Goal: Task Accomplishment & Management: Use online tool/utility

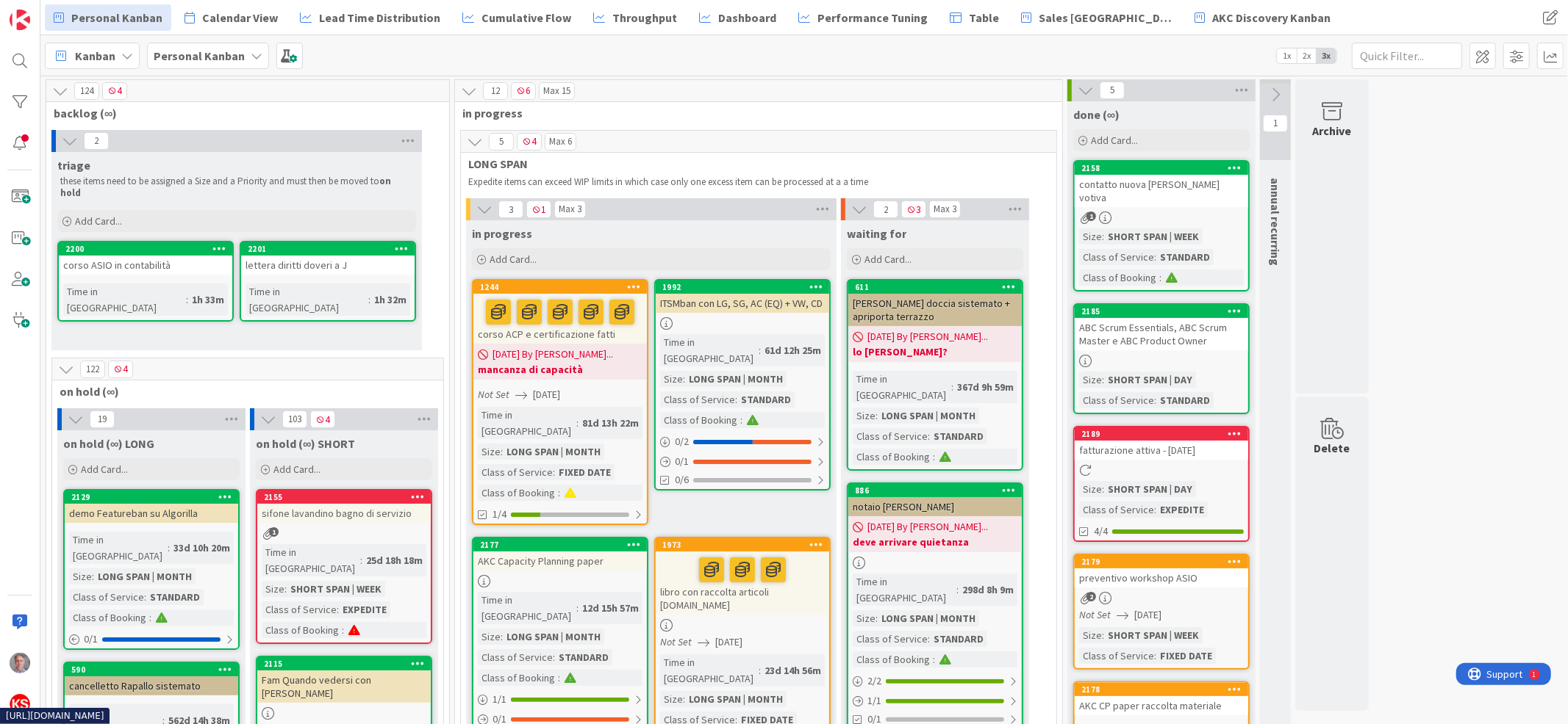
click at [280, 256] on div "lettera diritti doveri a J" at bounding box center [328, 265] width 173 height 19
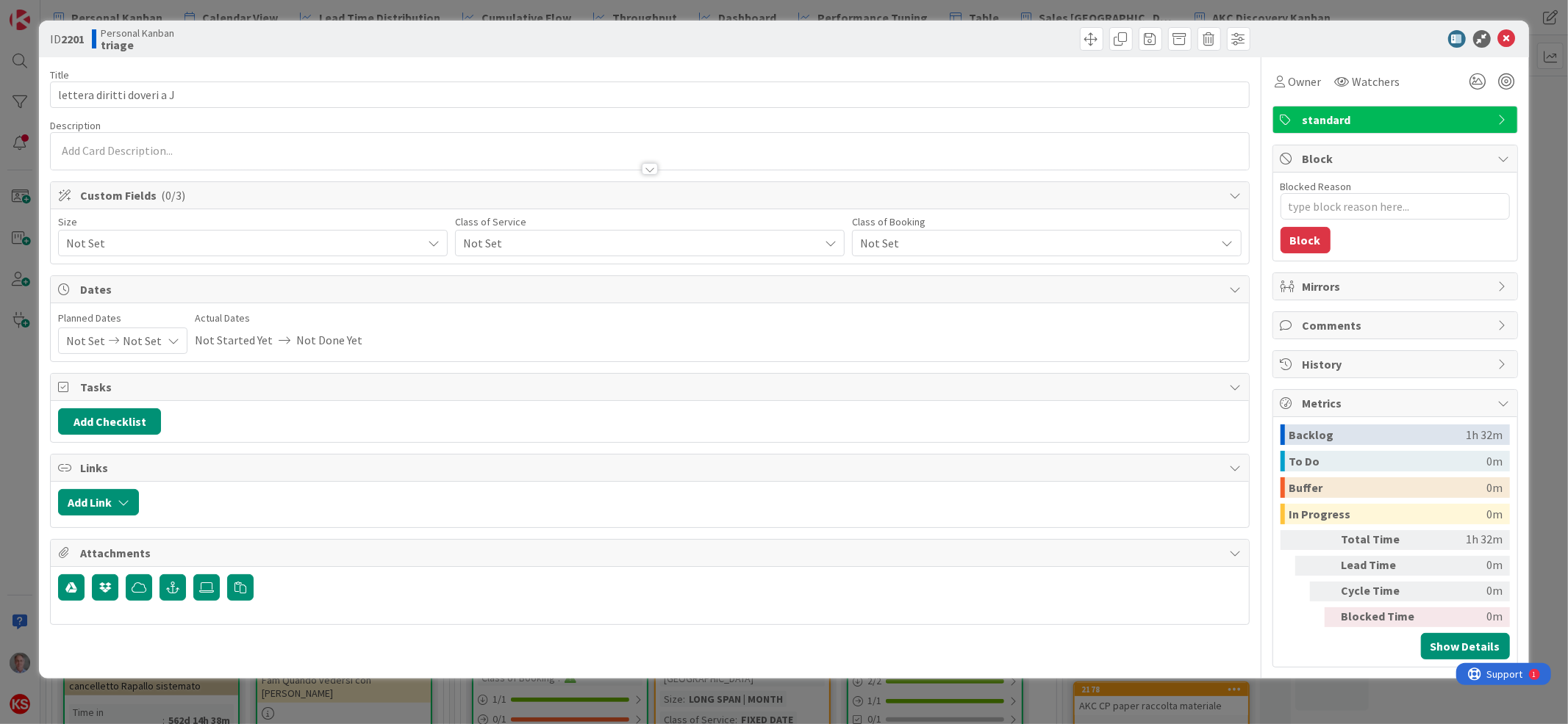
click at [280, 251] on span "Not Set" at bounding box center [240, 243] width 349 height 20
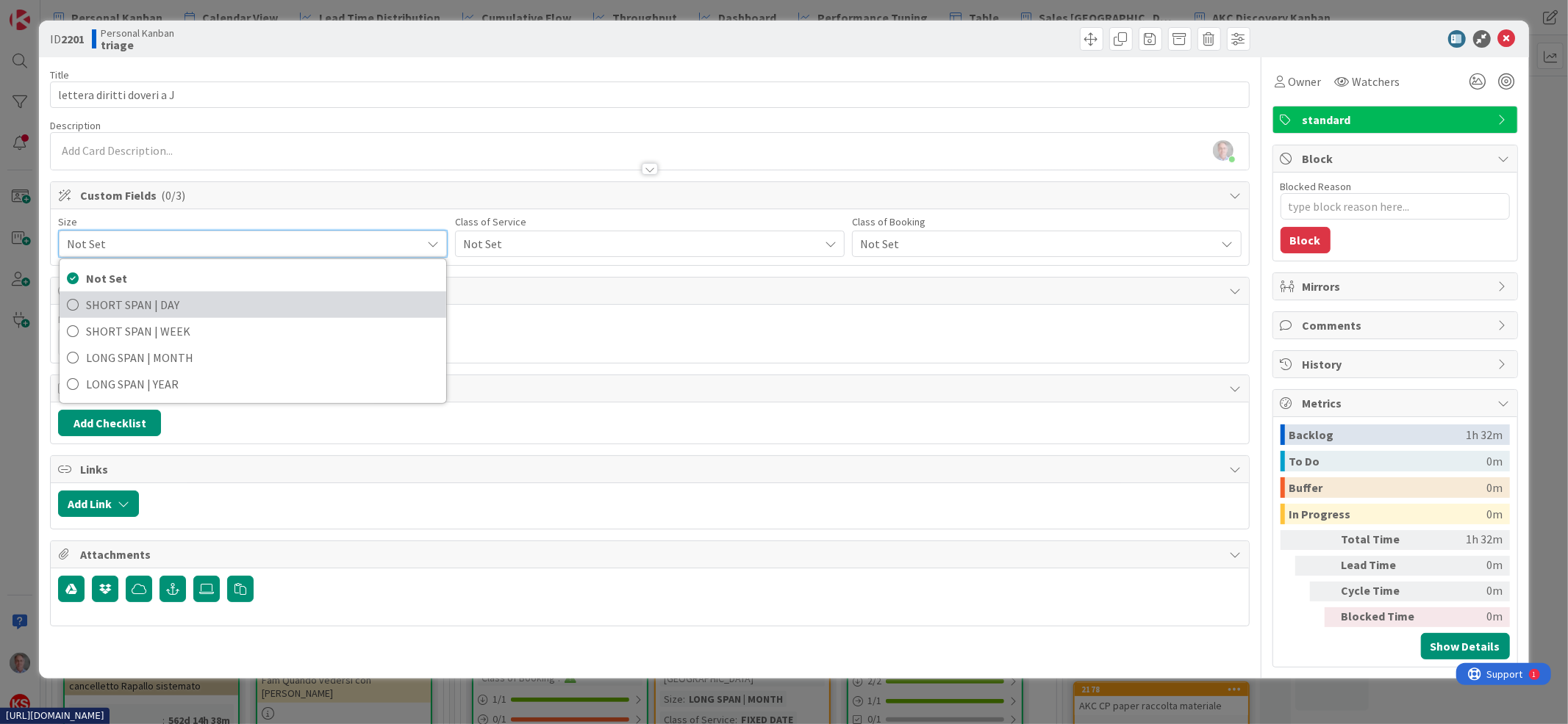
click at [257, 300] on span "SHORT SPAN | DAY" at bounding box center [263, 305] width 353 height 22
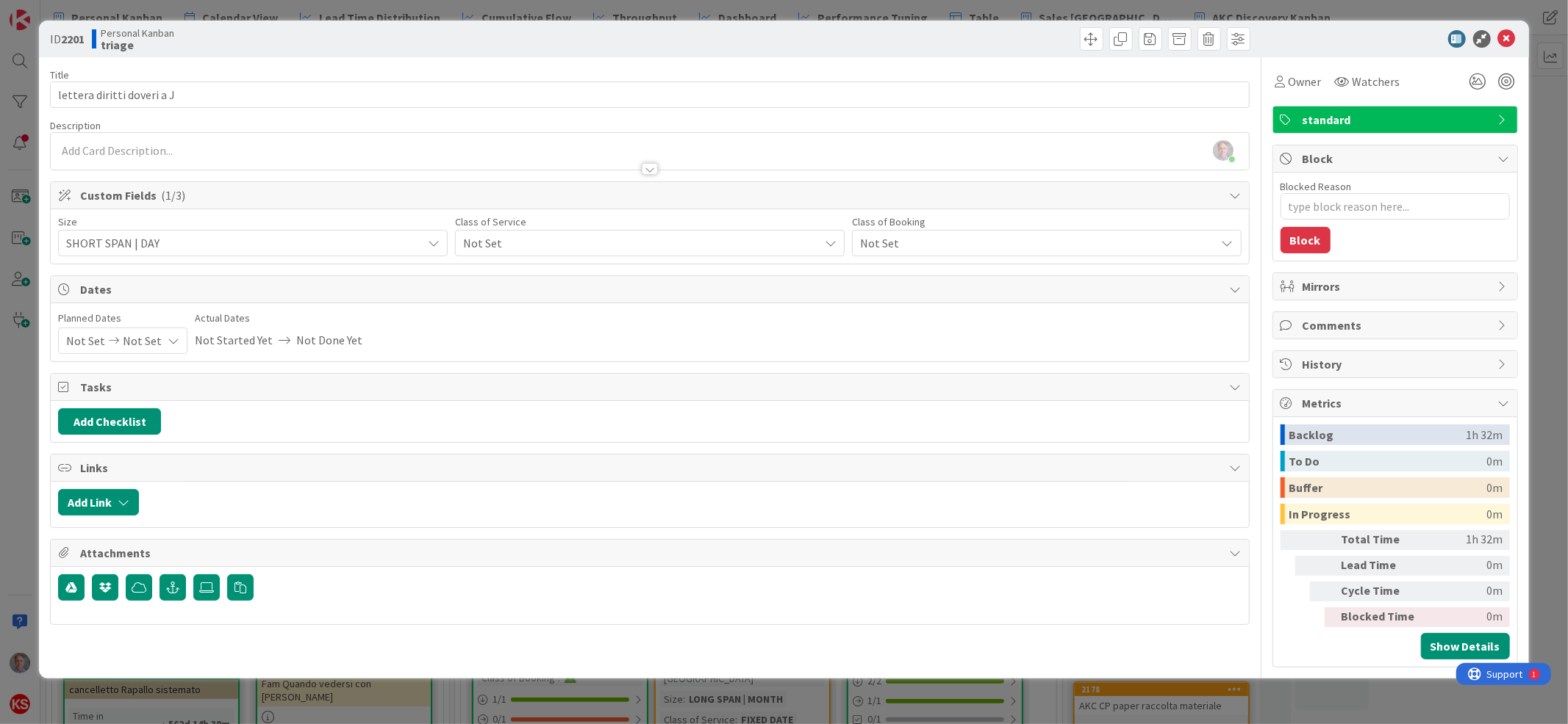
click at [531, 235] on span "Not Set" at bounding box center [637, 243] width 349 height 20
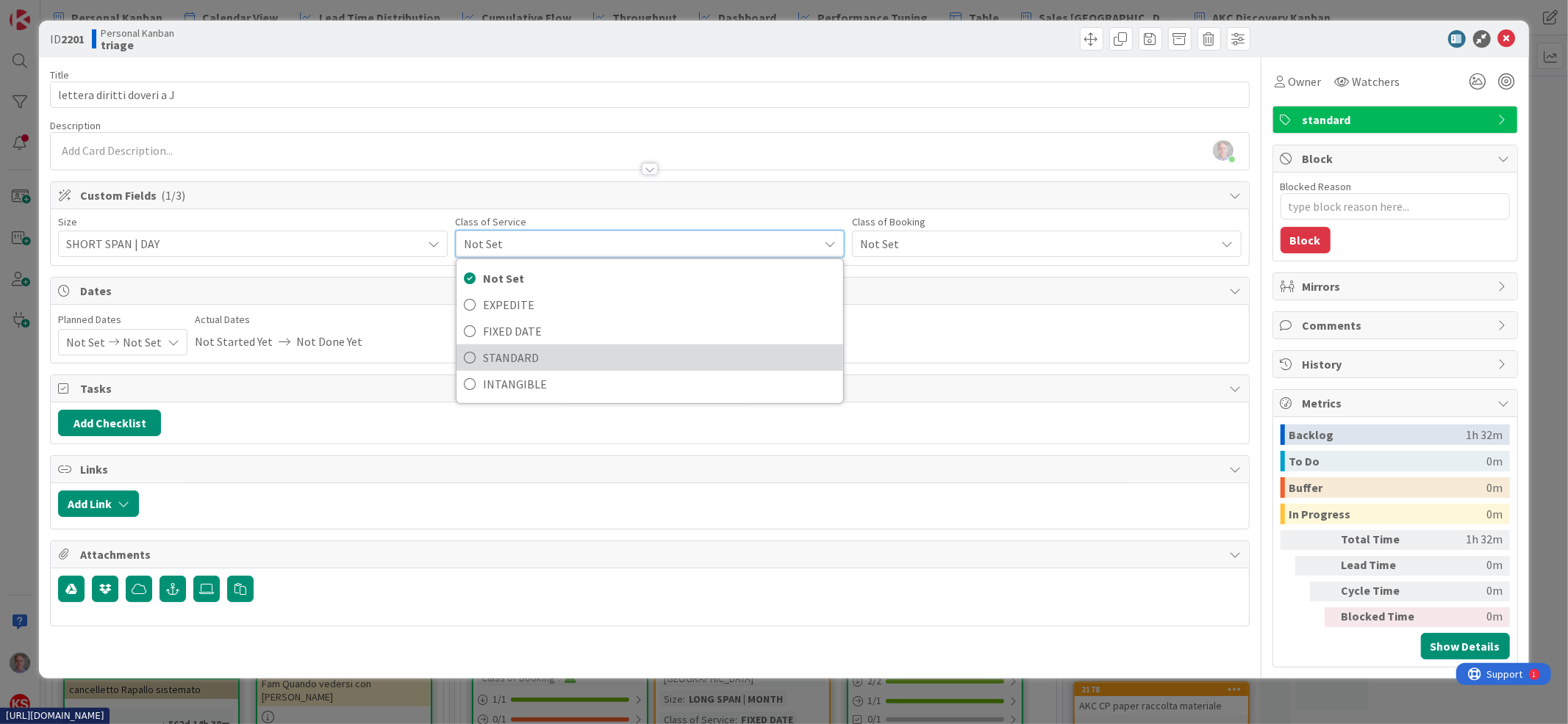
click at [535, 348] on span "STANDARD" at bounding box center [659, 358] width 353 height 22
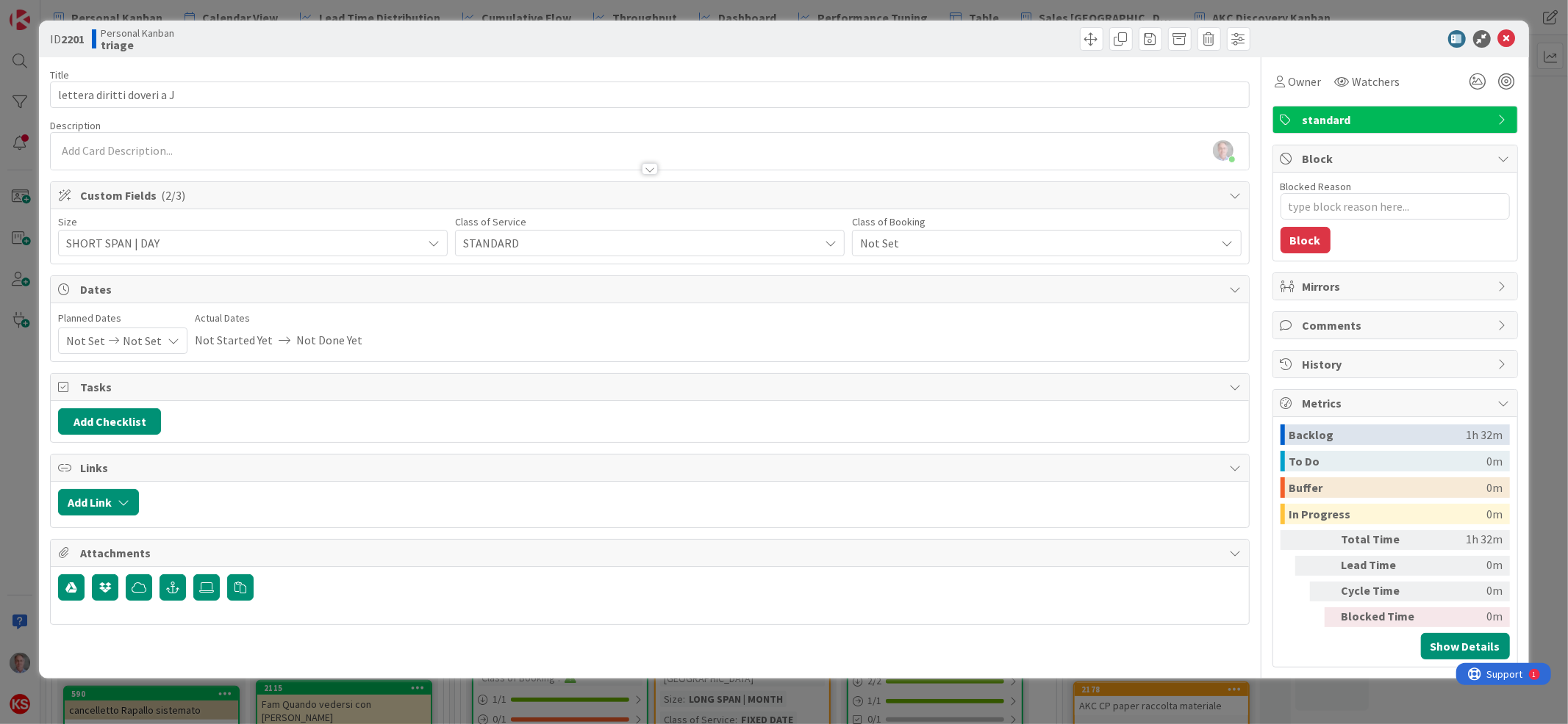
type textarea "x"
click at [1511, 35] on icon at bounding box center [1506, 39] width 18 height 18
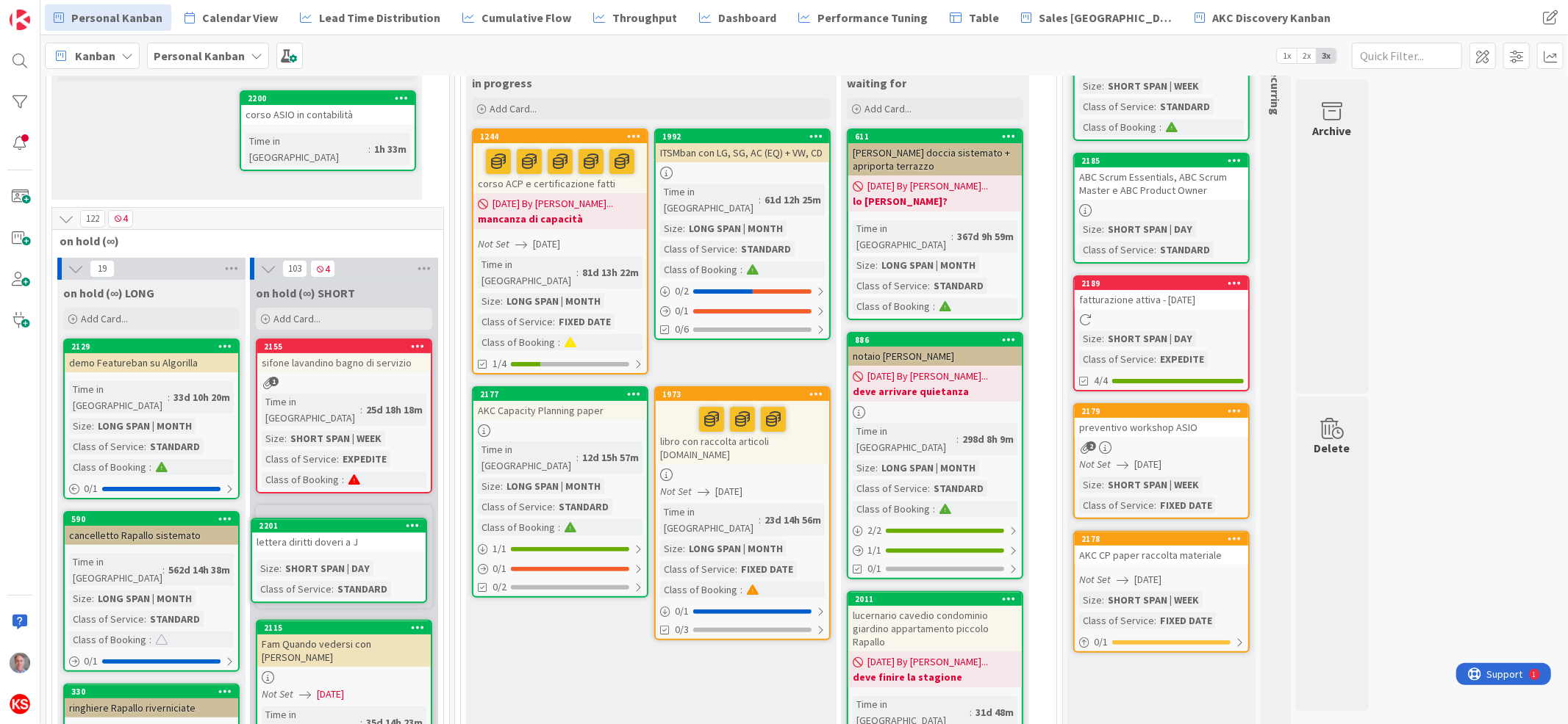
scroll to position [158, 0]
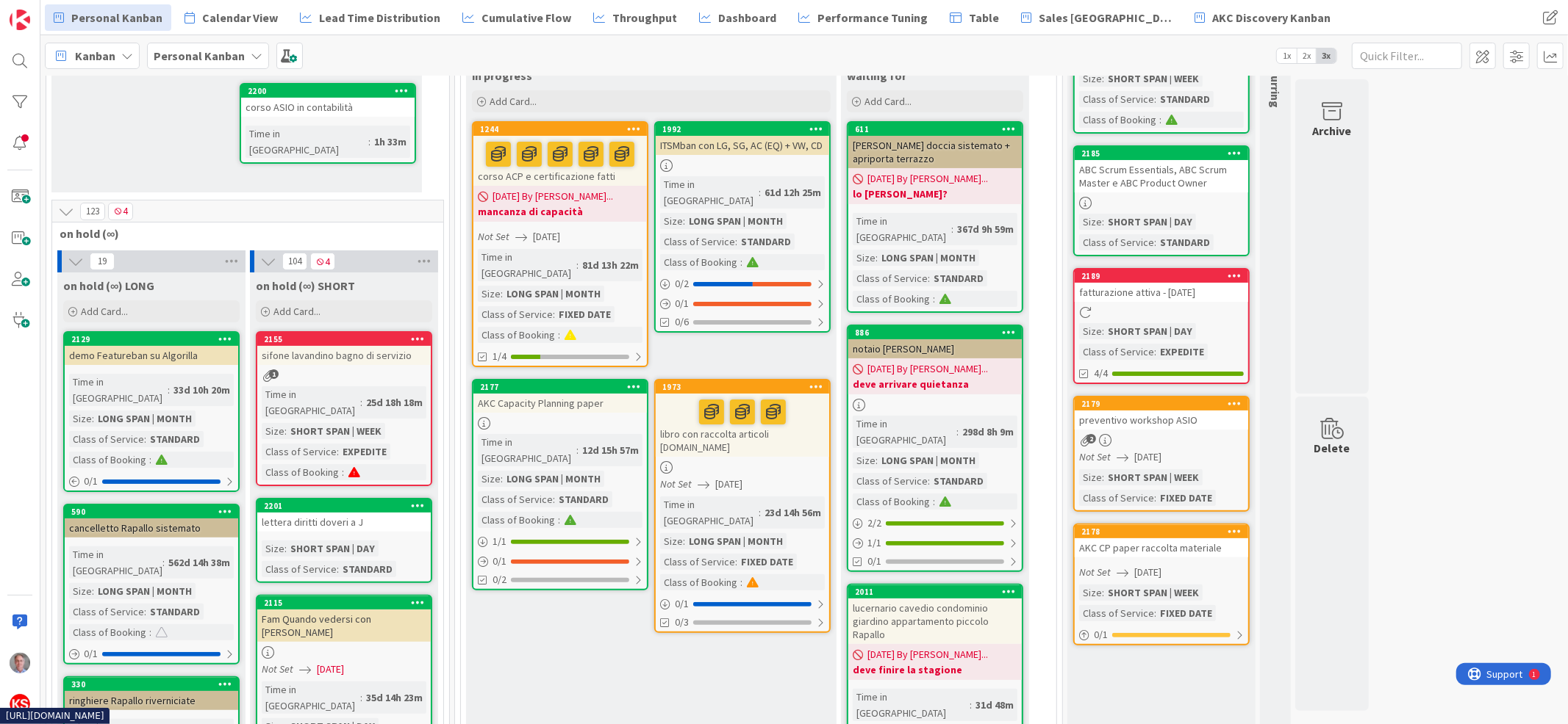
click at [406, 85] on icon at bounding box center [401, 90] width 14 height 10
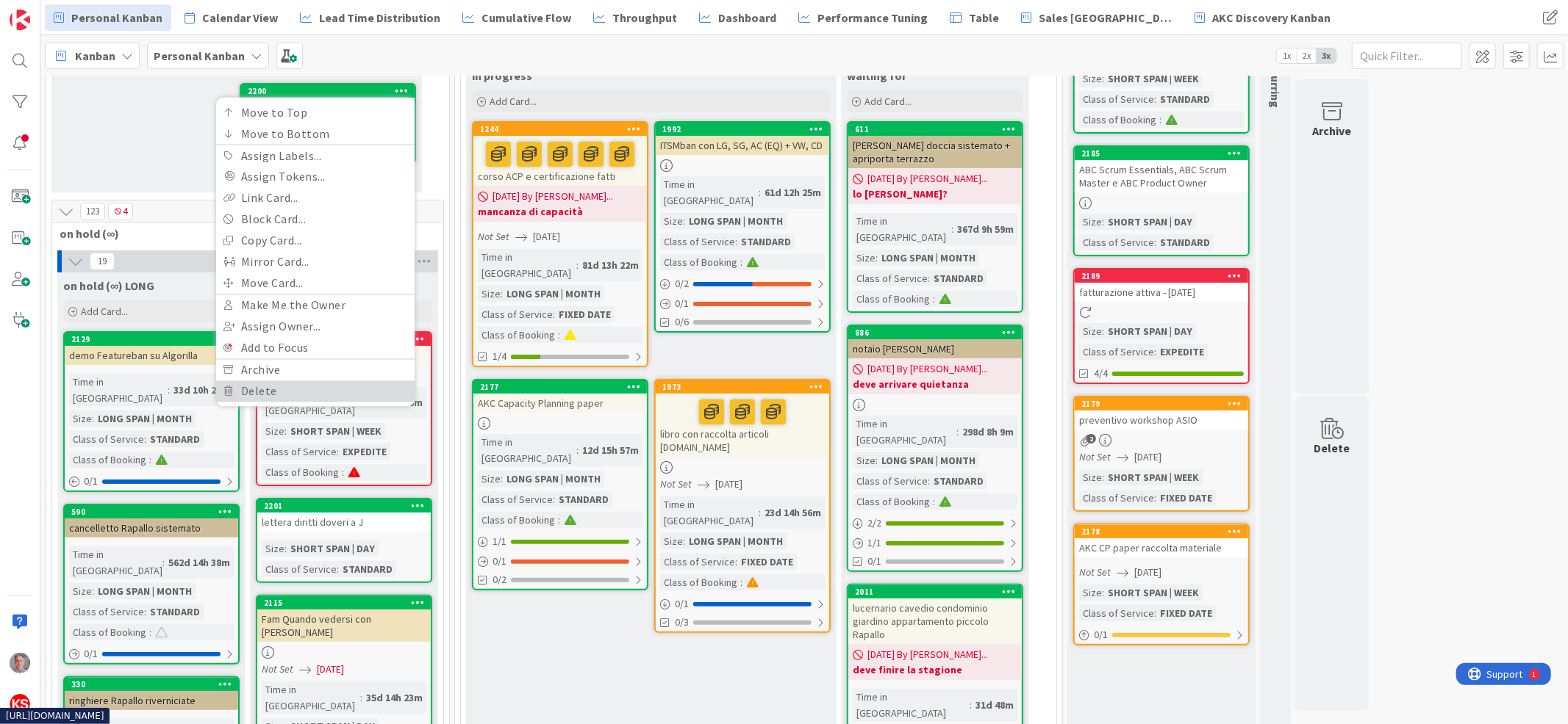
click at [287, 381] on link "Delete" at bounding box center [315, 391] width 198 height 21
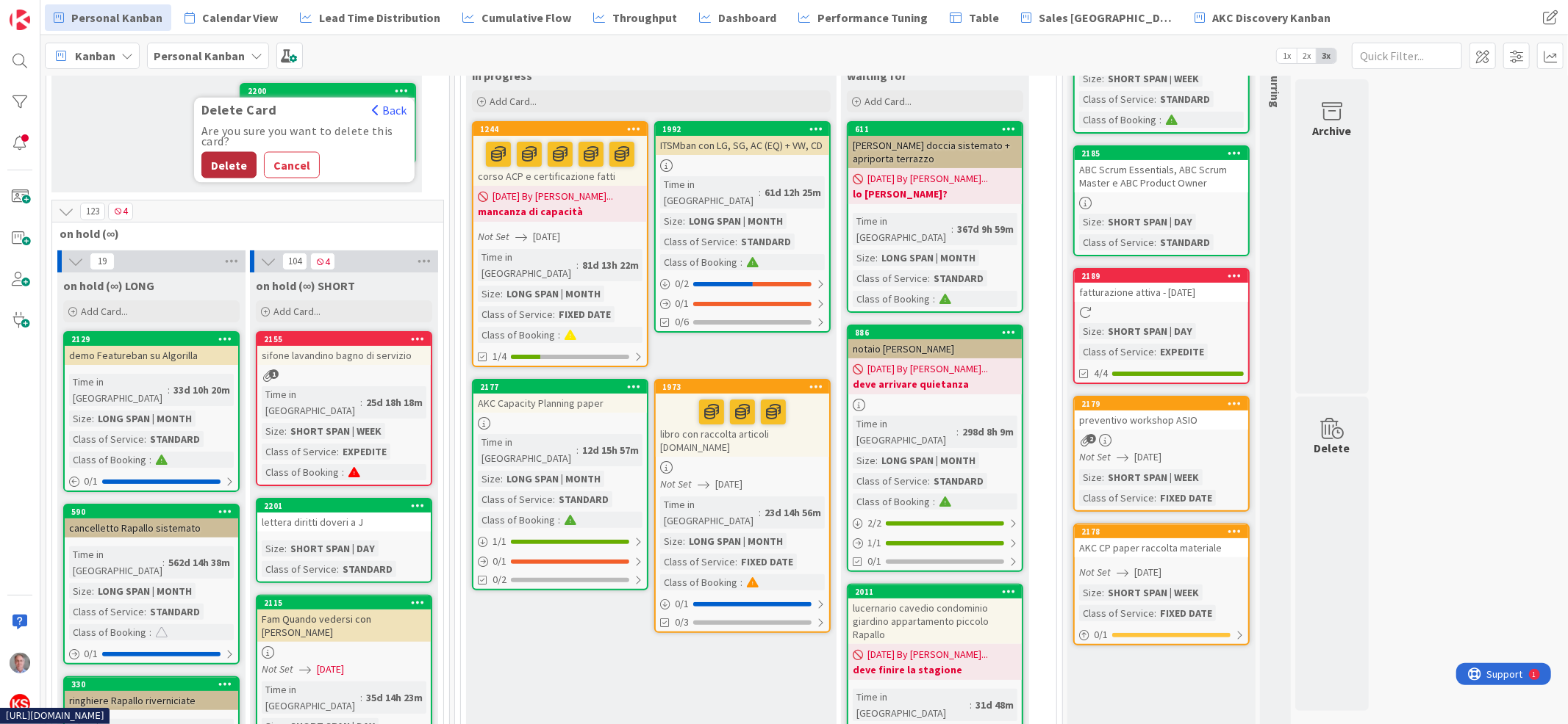
click at [209, 151] on button "Delete" at bounding box center [229, 164] width 55 height 26
